Goal: Task Accomplishment & Management: Use online tool/utility

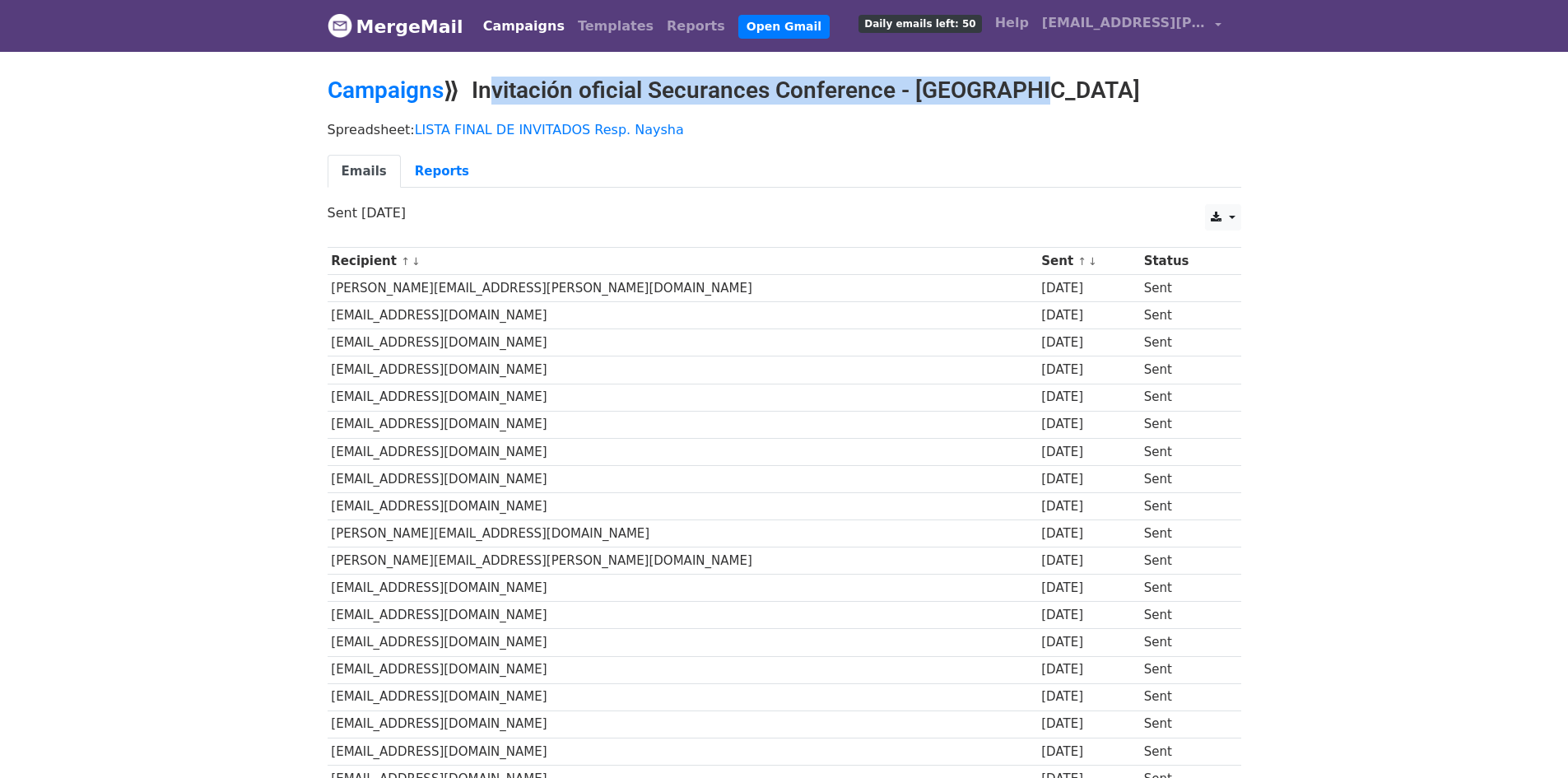
copy h2 "Invitación oficial Securances Conference - [GEOGRAPHIC_DATA]"
drag, startPoint x: 483, startPoint y: 87, endPoint x: 1037, endPoint y: 78, distance: 554.1
click at [1037, 78] on h2 "Campaigns ⟫ Invitación oficial Securances Conference - [GEOGRAPHIC_DATA]" at bounding box center [785, 91] width 914 height 28
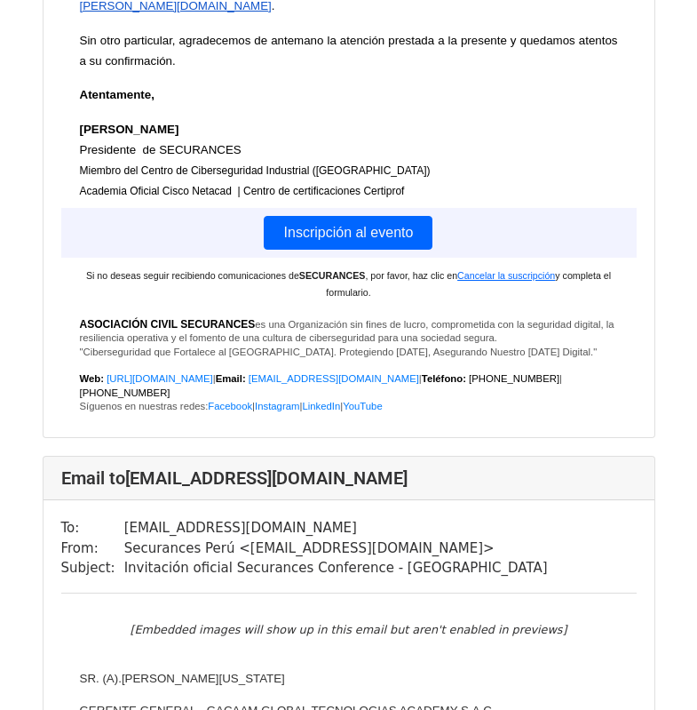
scroll to position [55013, 0]
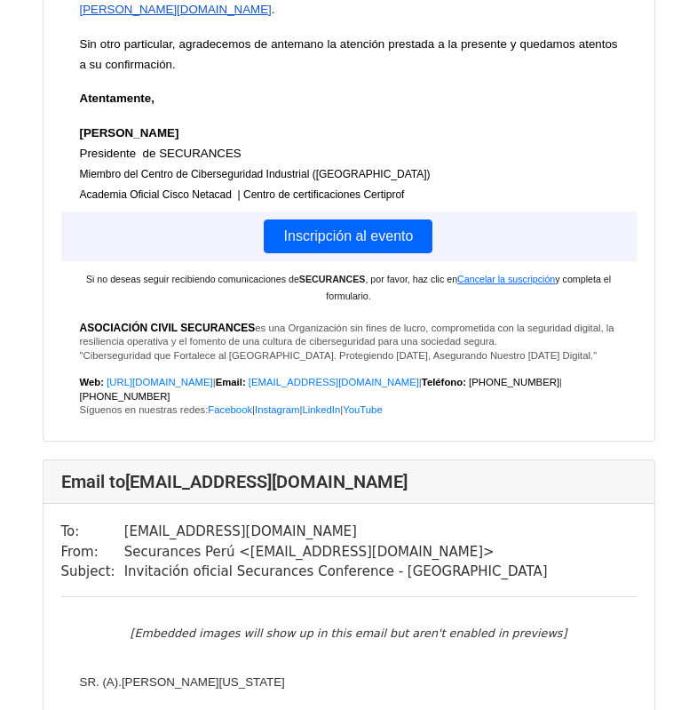
copy tr "[PERSON_NAME][EMAIL_ADDRESS][DOMAIN_NAME]"
drag, startPoint x: 110, startPoint y: 387, endPoint x: 291, endPoint y: 387, distance: 180.4
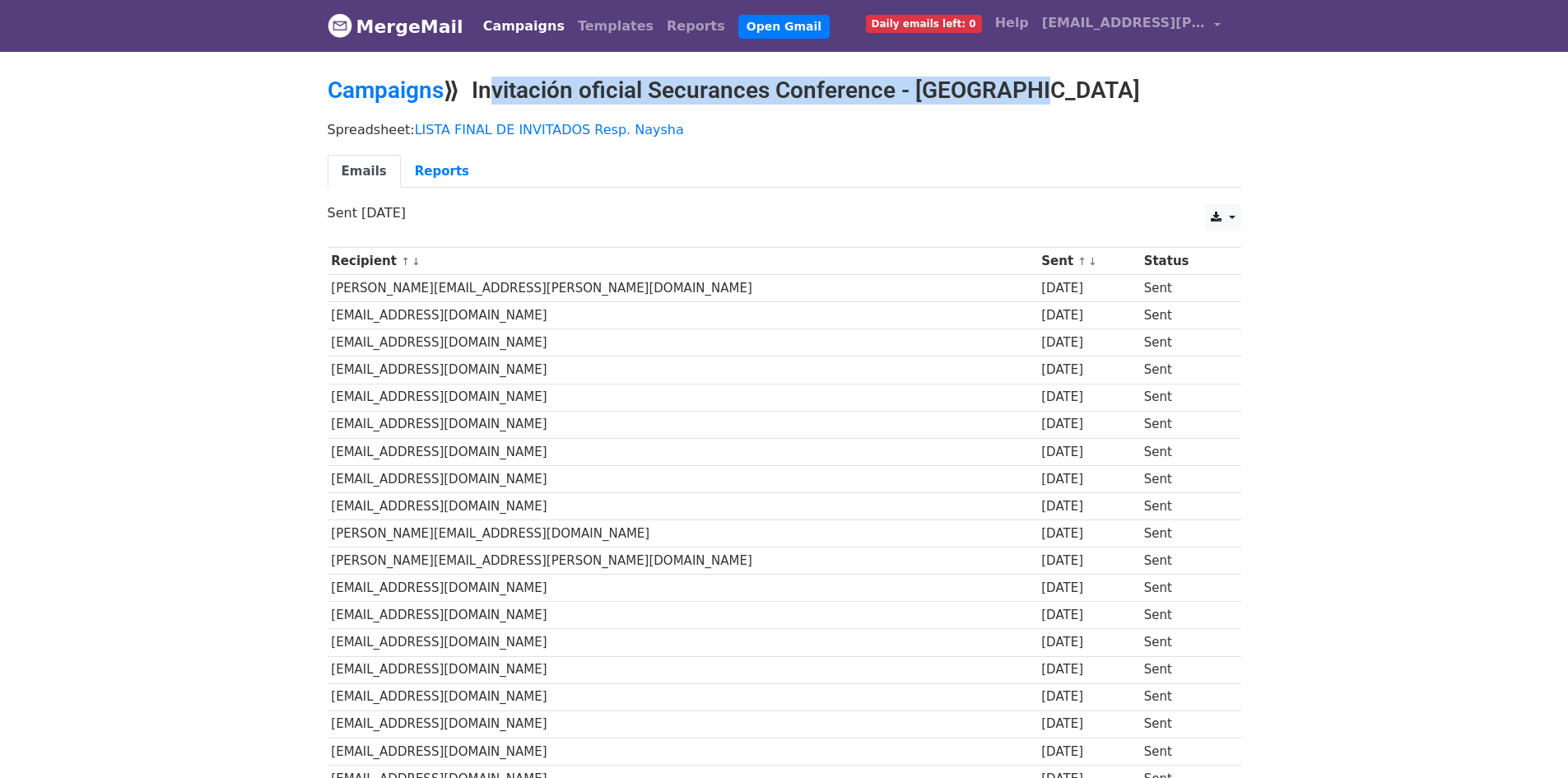
copy h2 "Invitación oficial Securances Conference - [GEOGRAPHIC_DATA]"
drag, startPoint x: 481, startPoint y: 83, endPoint x: 1018, endPoint y: 88, distance: 537.0
click at [1018, 88] on h2 "Campaigns ⟫ Invitación oficial Securances Conference - Arequipa" at bounding box center [785, 91] width 914 height 28
